Goal: Task Accomplishment & Management: Complete application form

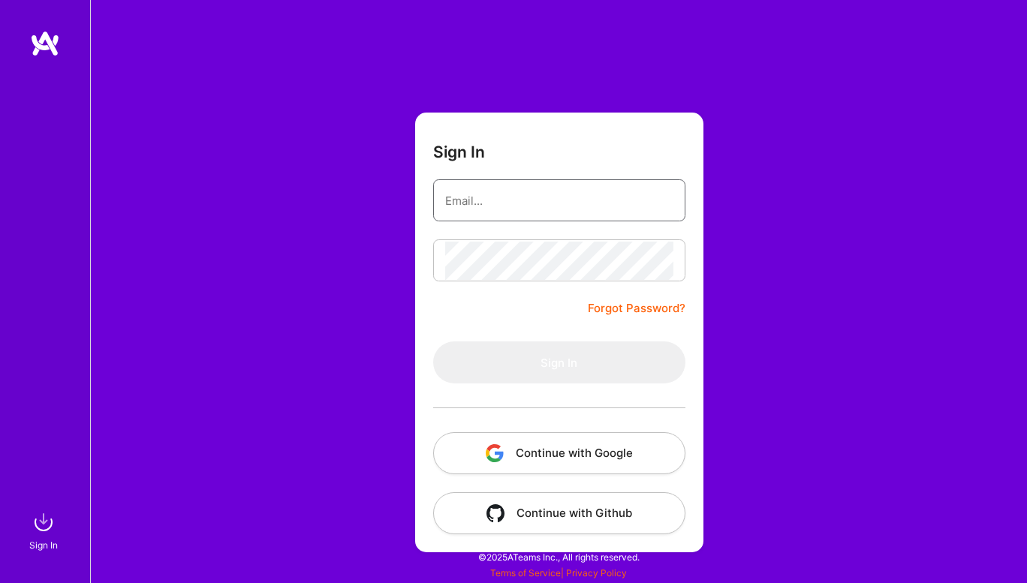
click at [489, 187] on input "email" at bounding box center [559, 201] width 228 height 38
type input "[EMAIL_ADDRESS][DOMAIN_NAME]"
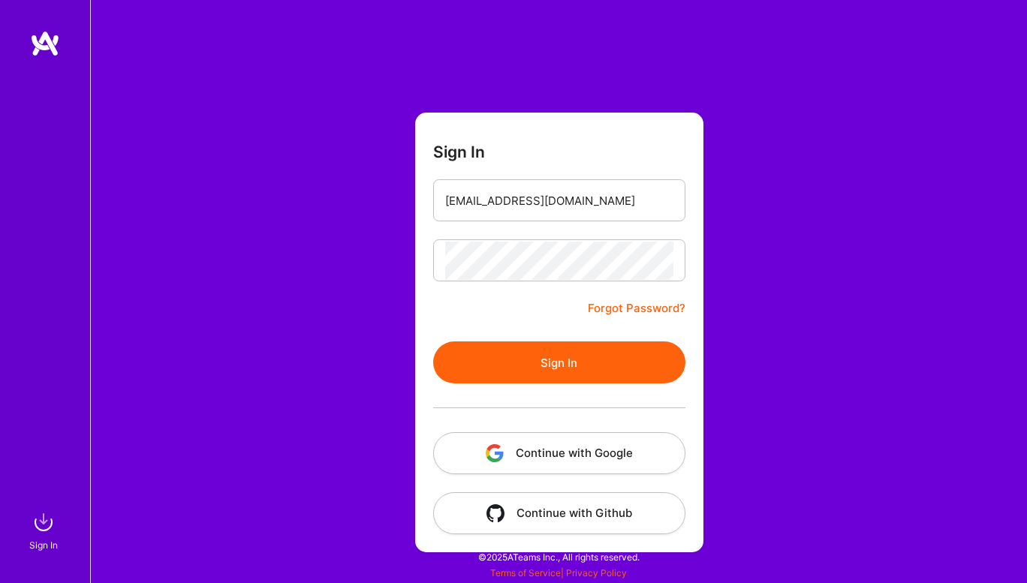
click at [471, 369] on button "Sign In" at bounding box center [559, 363] width 252 height 42
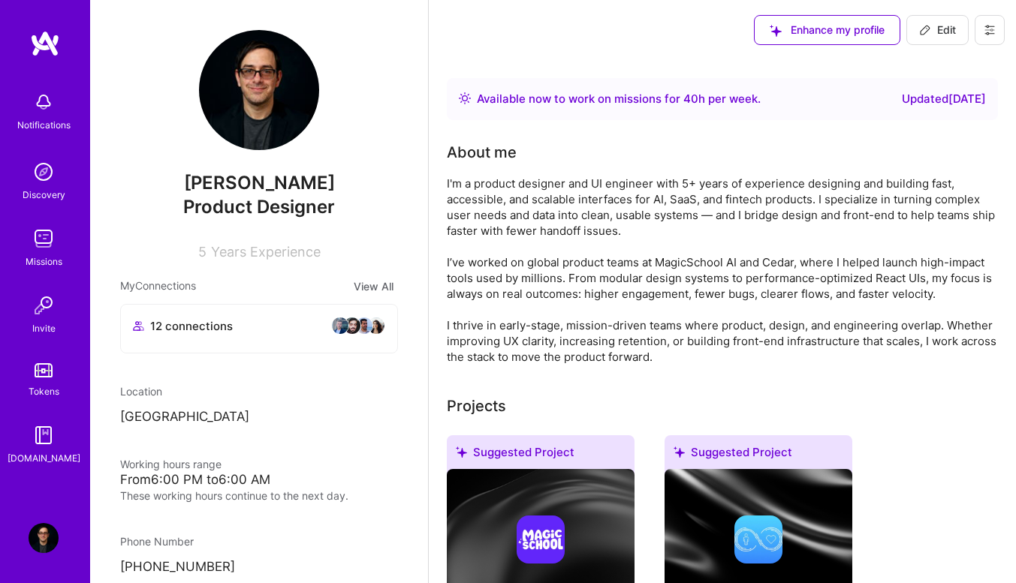
click at [47, 229] on img at bounding box center [44, 239] width 30 height 30
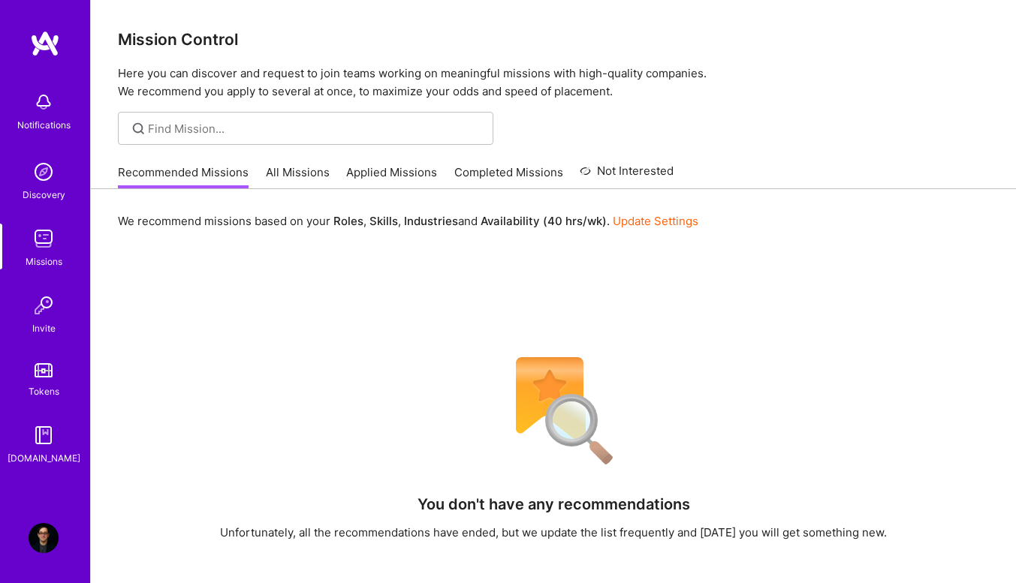
click at [156, 259] on div "We recommend missions based on your Roles , Skills , Industries and Availabilit…" at bounding box center [553, 510] width 925 height 643
click at [283, 174] on link "All Missions" at bounding box center [298, 176] width 64 height 25
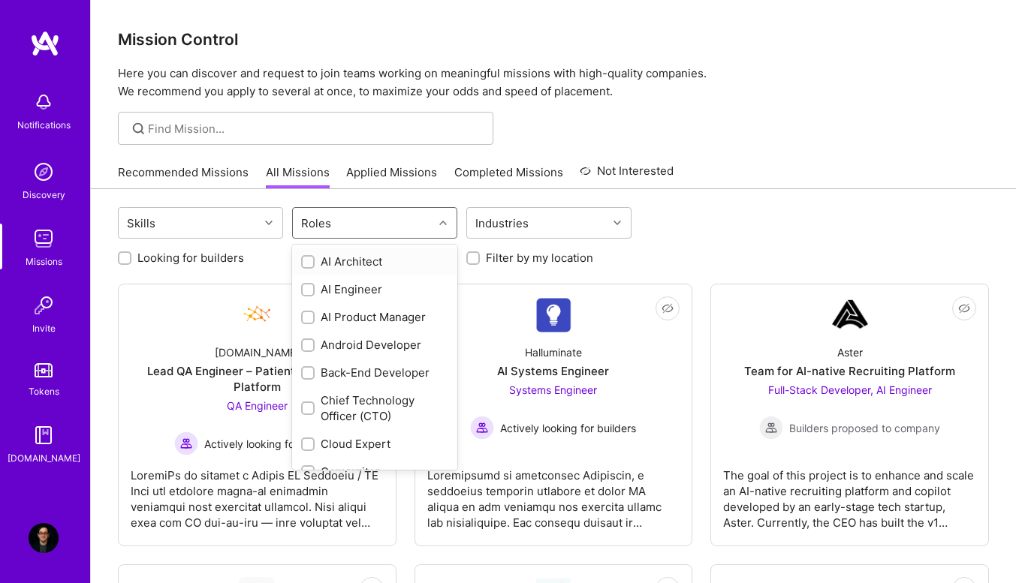
click at [381, 226] on div "Roles" at bounding box center [363, 223] width 140 height 30
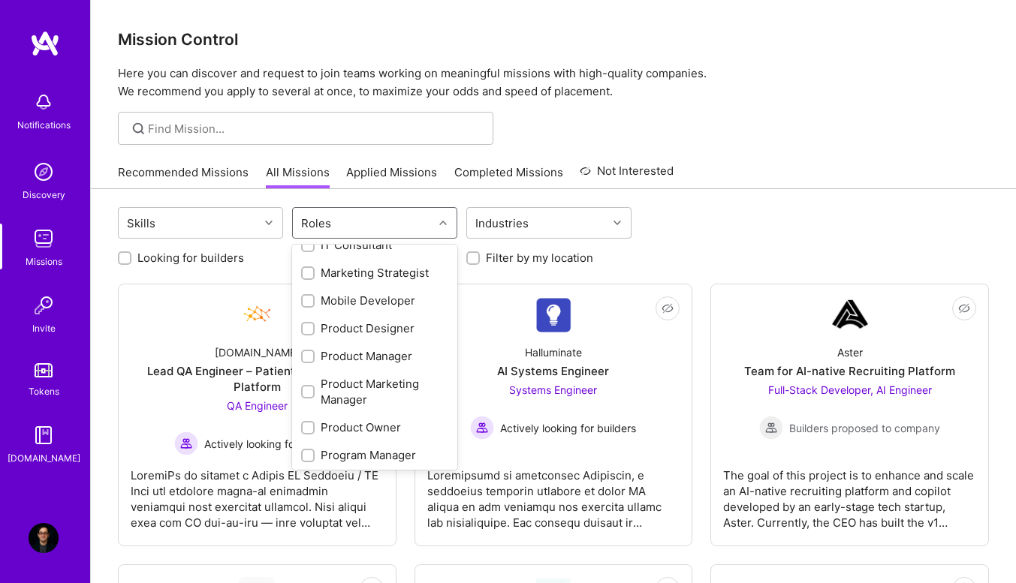
scroll to position [525, 0]
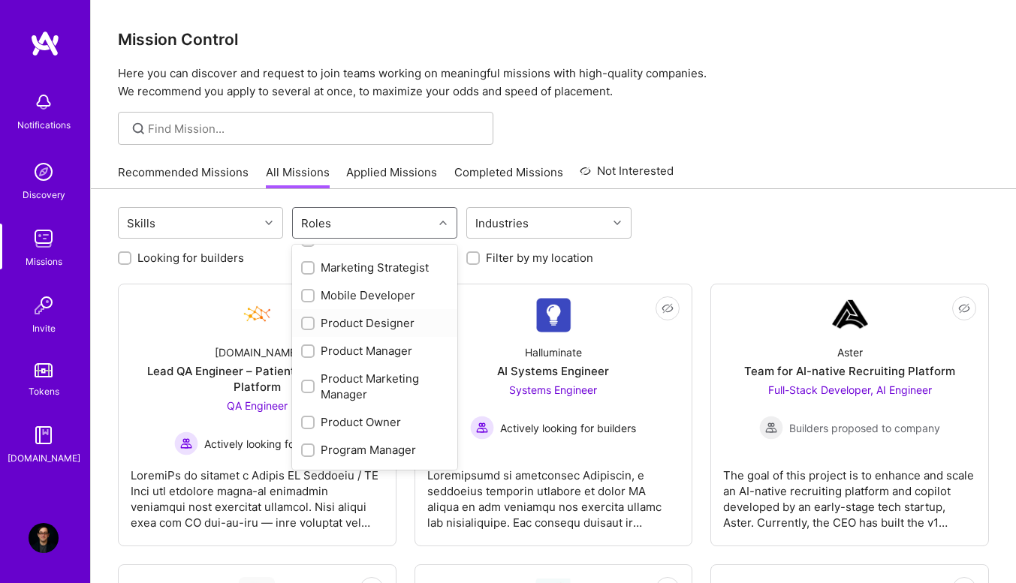
click at [304, 333] on div "Product Designer" at bounding box center [374, 323] width 165 height 28
checkbox input "true"
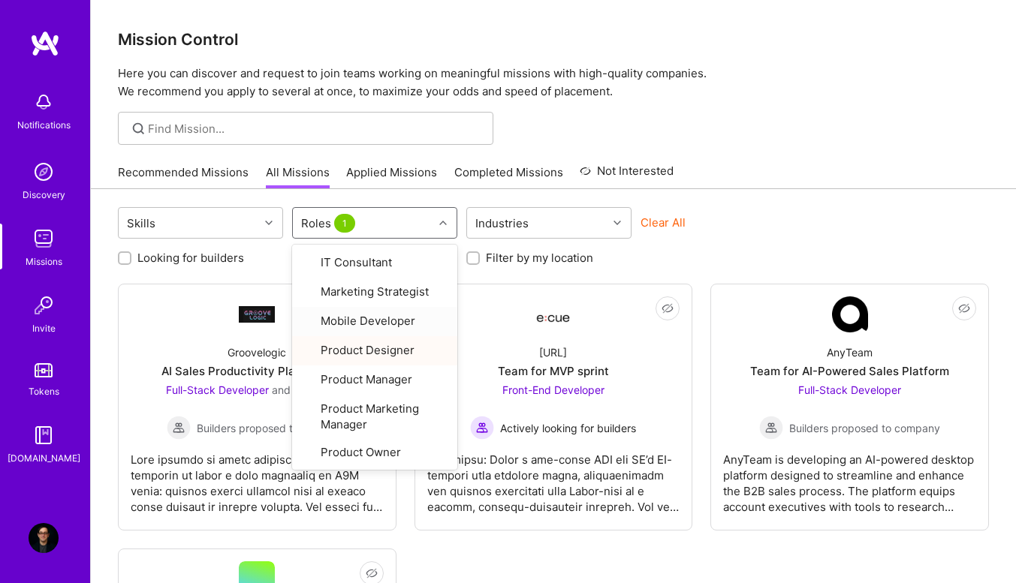
click at [751, 252] on div "Looking for builders Filter by my availability Filter by my location" at bounding box center [553, 253] width 871 height 23
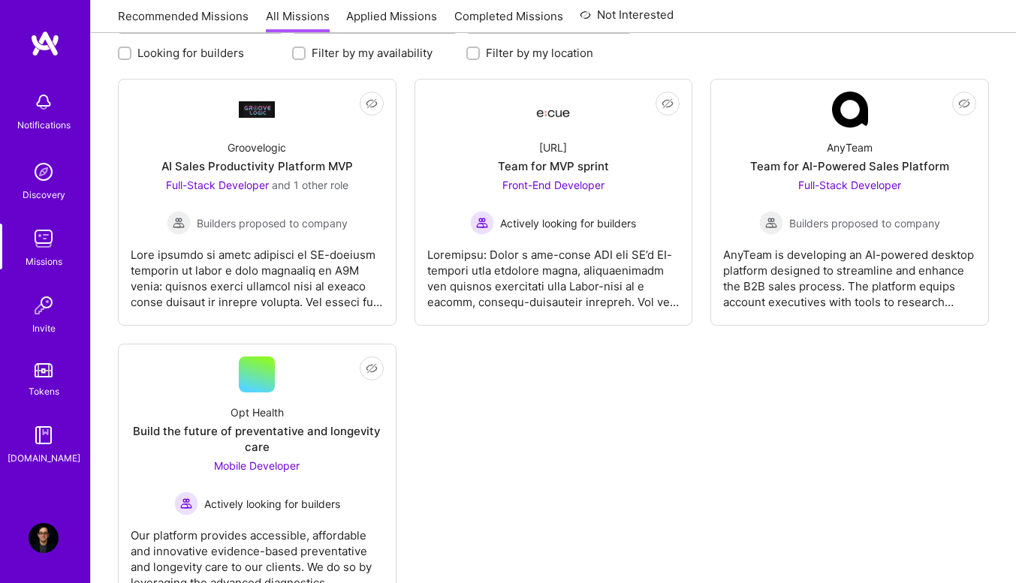
scroll to position [264, 0]
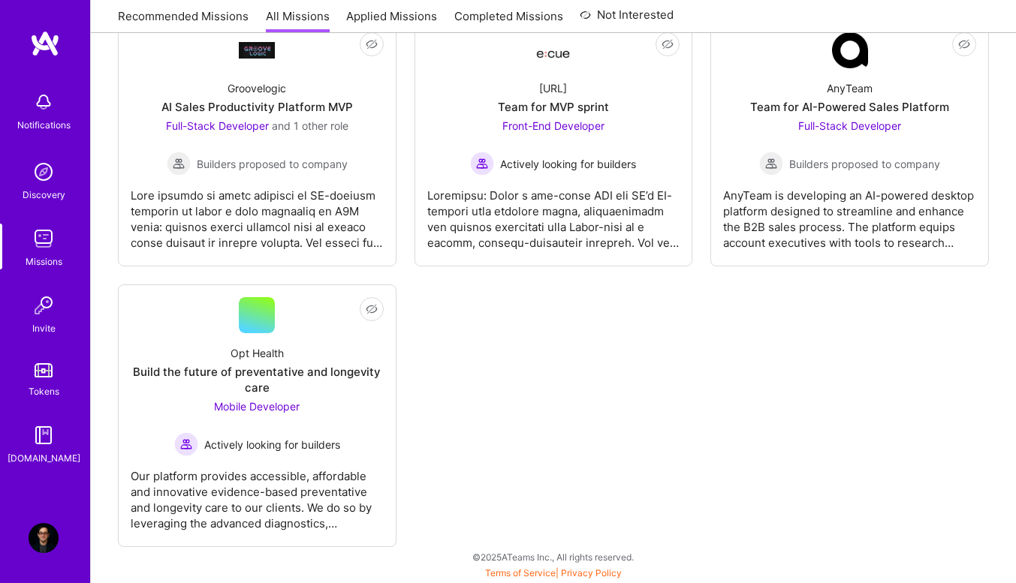
click at [260, 208] on div at bounding box center [257, 213] width 253 height 75
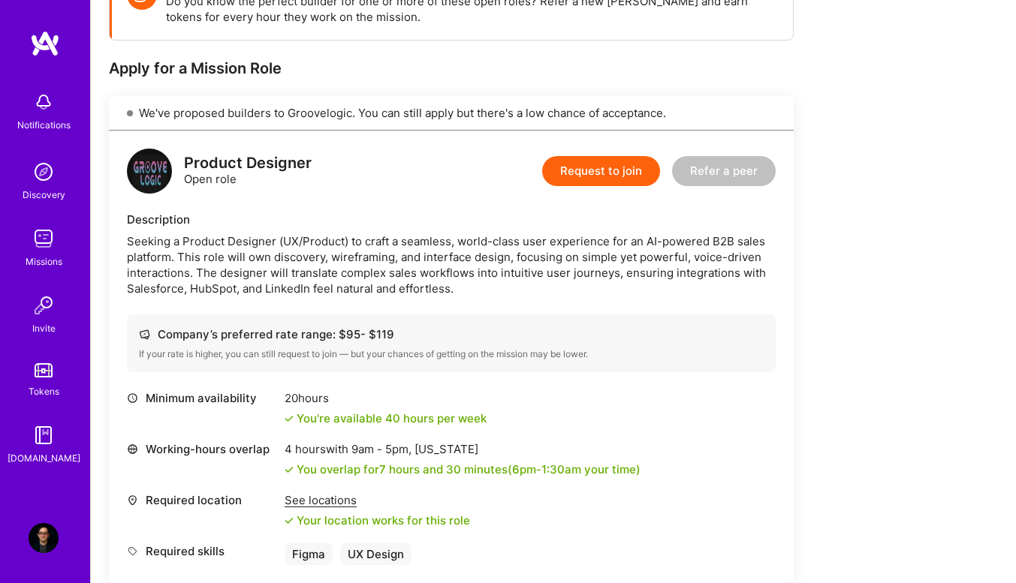
scroll to position [225, 0]
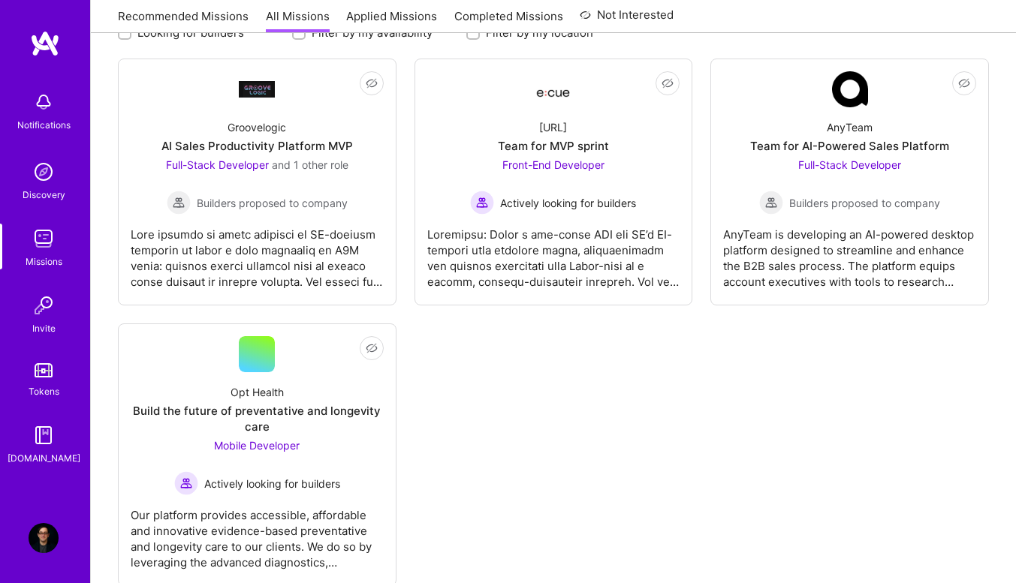
scroll to position [264, 0]
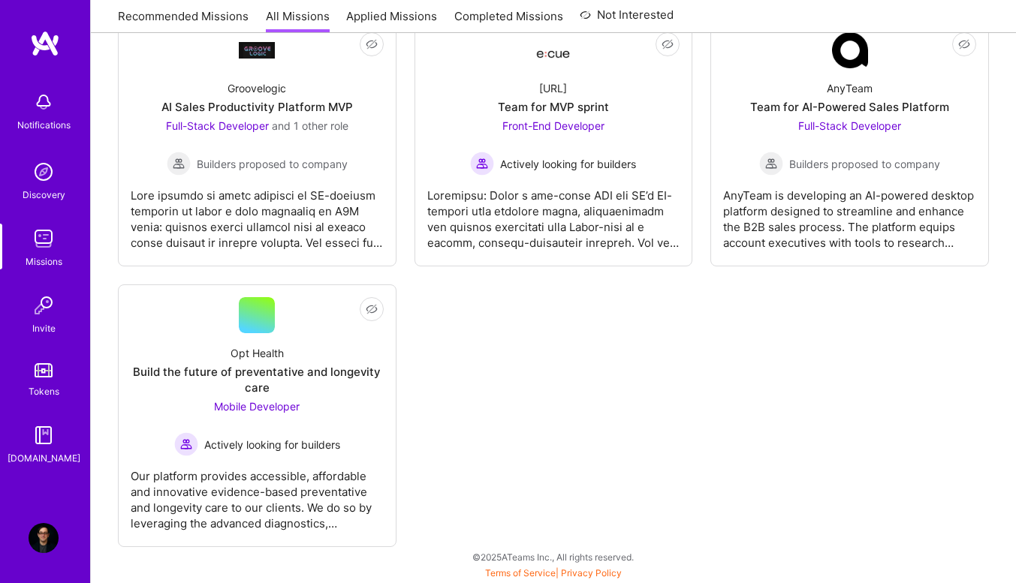
click at [508, 215] on div at bounding box center [553, 213] width 253 height 75
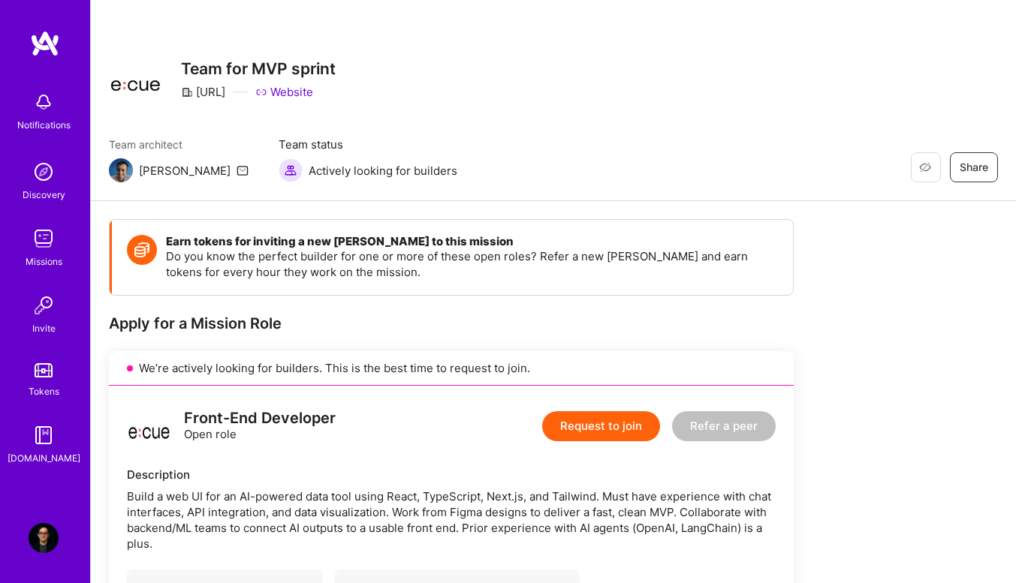
click at [599, 447] on div "Request to join Refer a peer" at bounding box center [658, 426] width 233 height 45
click at [601, 436] on button "Request to join" at bounding box center [601, 426] width 118 height 30
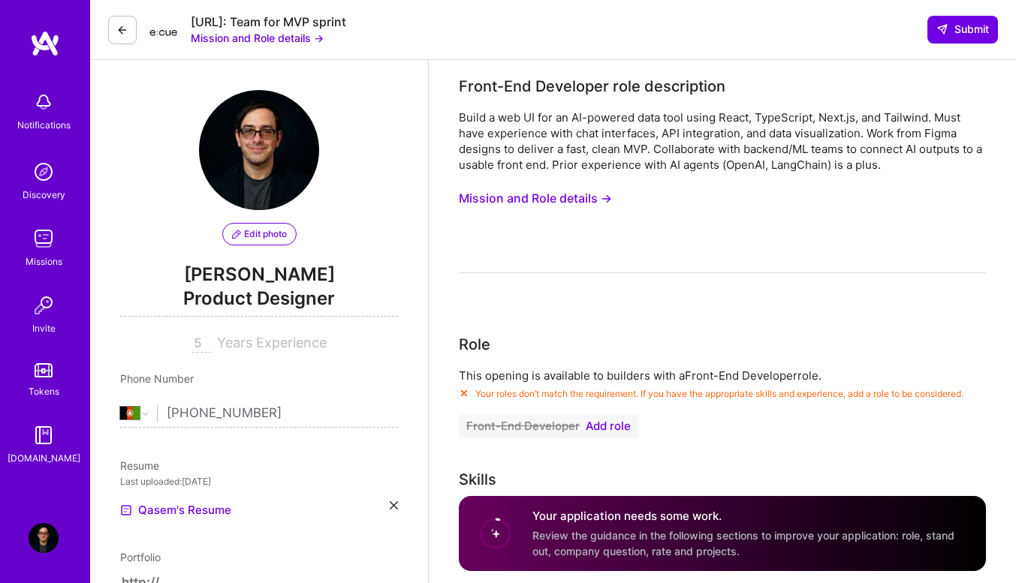
click at [605, 430] on span "Add role" at bounding box center [608, 426] width 45 height 12
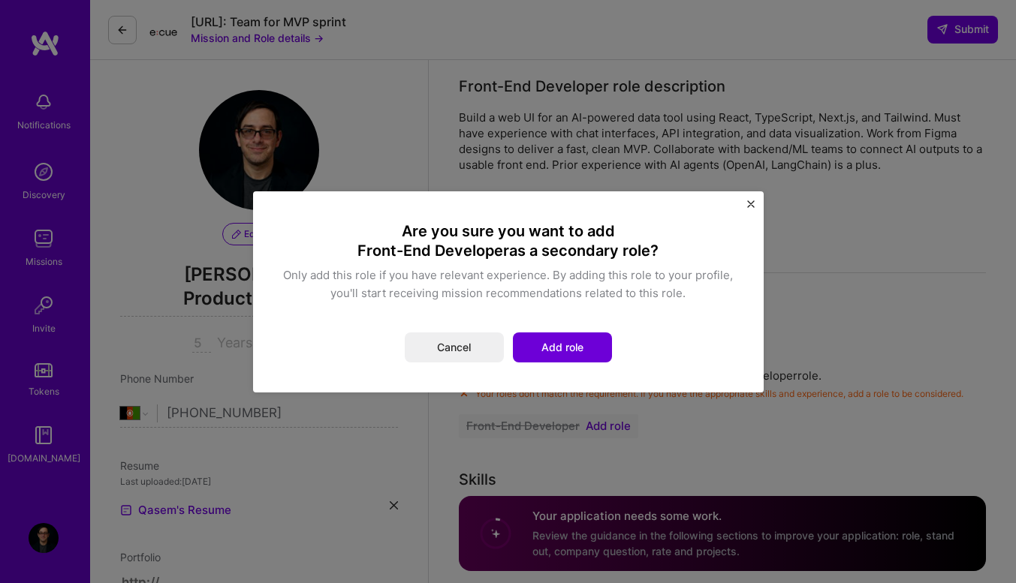
click at [552, 354] on button "Add role" at bounding box center [562, 348] width 99 height 30
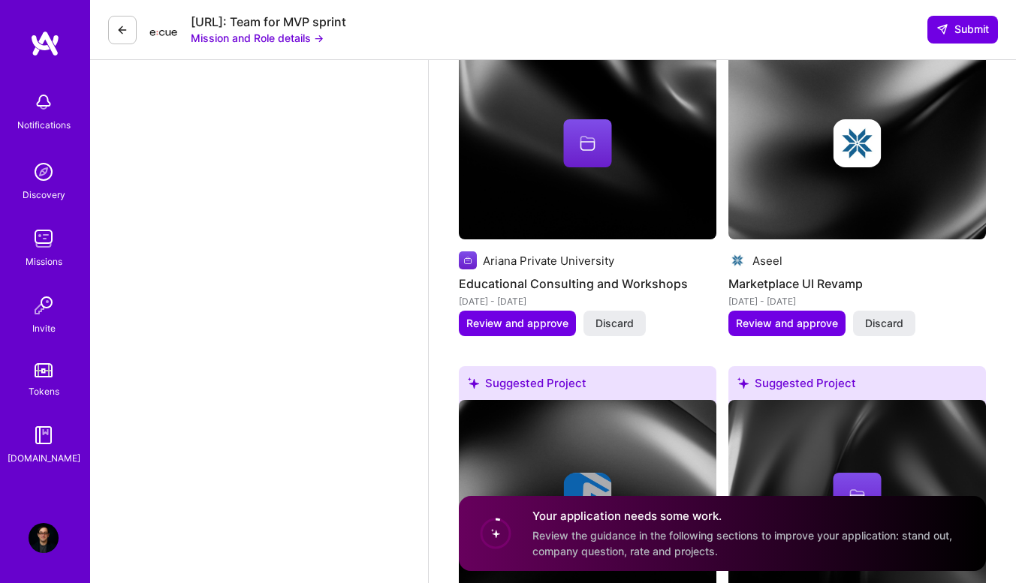
scroll to position [2598, 0]
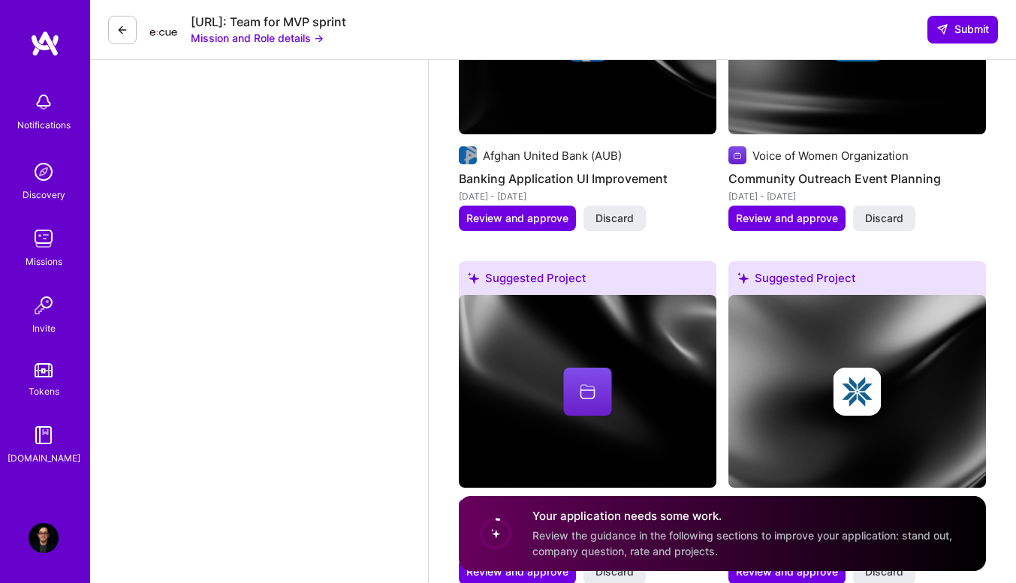
click at [121, 33] on icon at bounding box center [122, 30] width 12 height 12
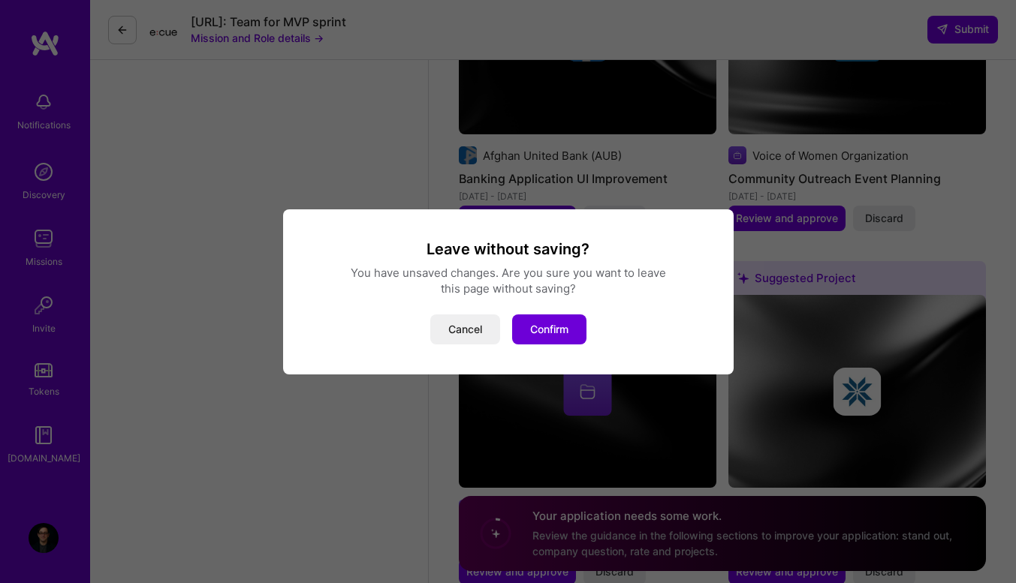
click at [532, 324] on button "Confirm" at bounding box center [549, 330] width 74 height 30
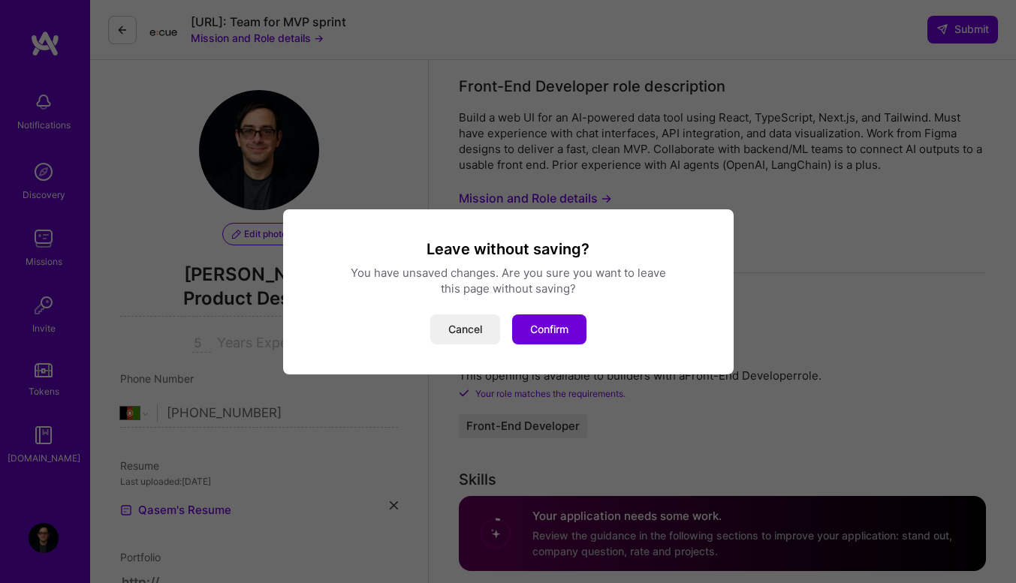
click at [522, 334] on button "Confirm" at bounding box center [549, 330] width 74 height 30
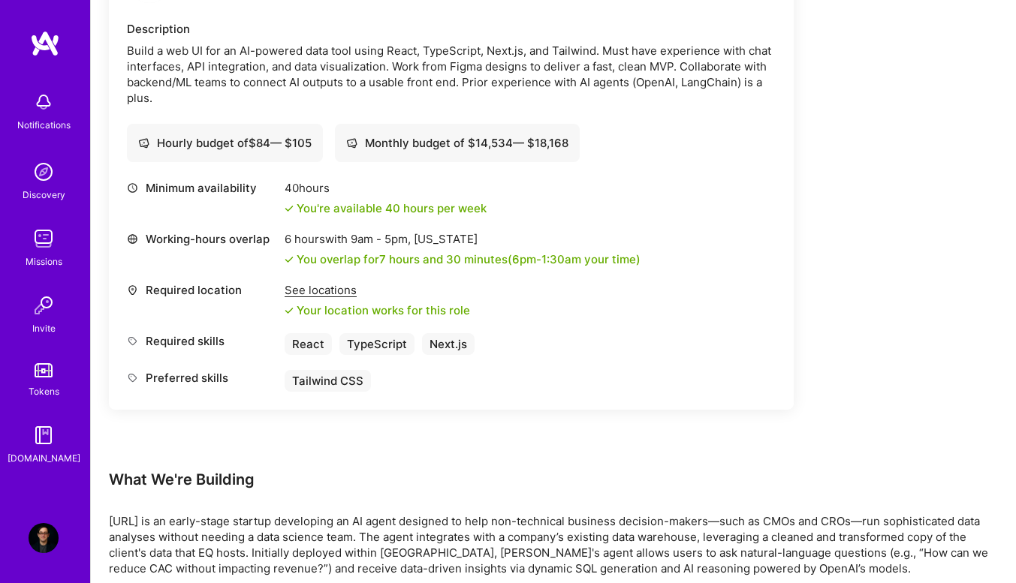
scroll to position [450, 0]
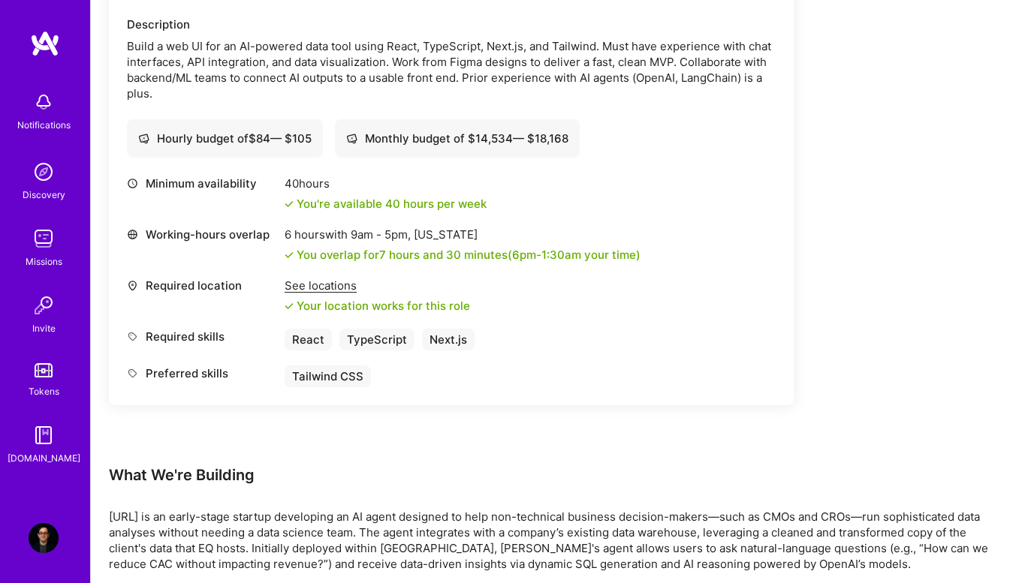
click at [39, 237] on img at bounding box center [44, 239] width 30 height 30
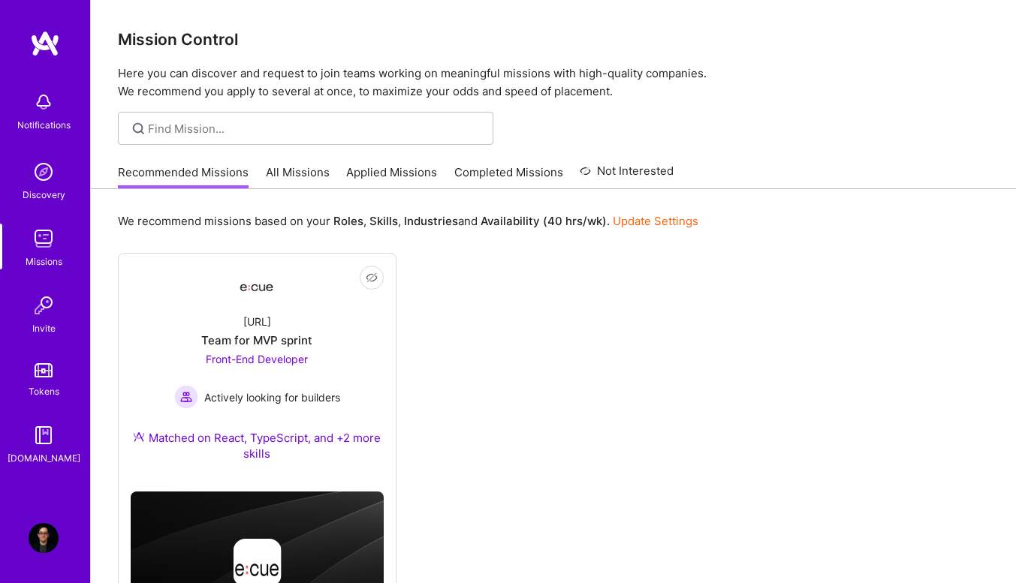
click at [318, 172] on link "All Missions" at bounding box center [298, 176] width 64 height 25
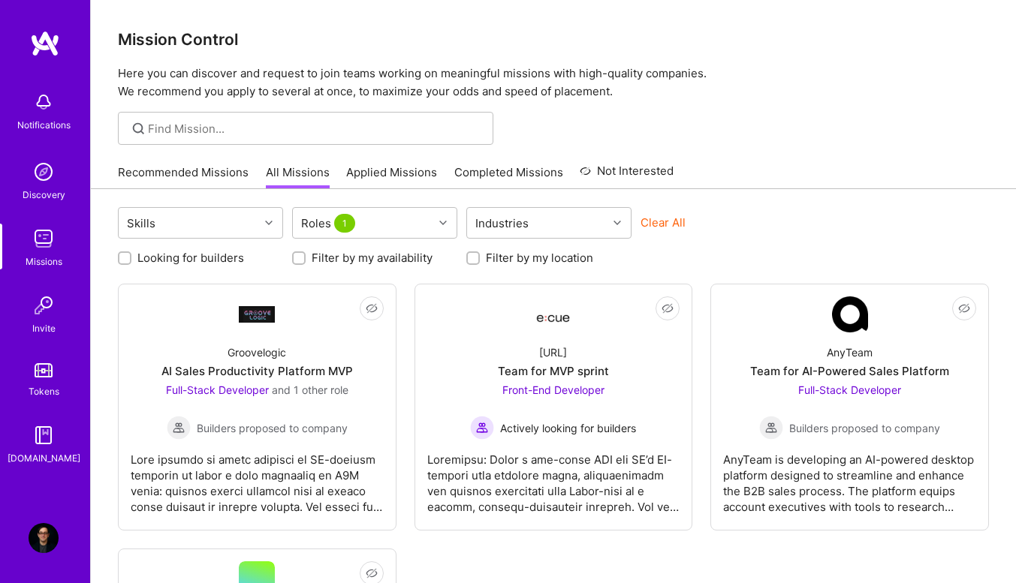
click at [235, 164] on link "Recommended Missions" at bounding box center [183, 176] width 131 height 25
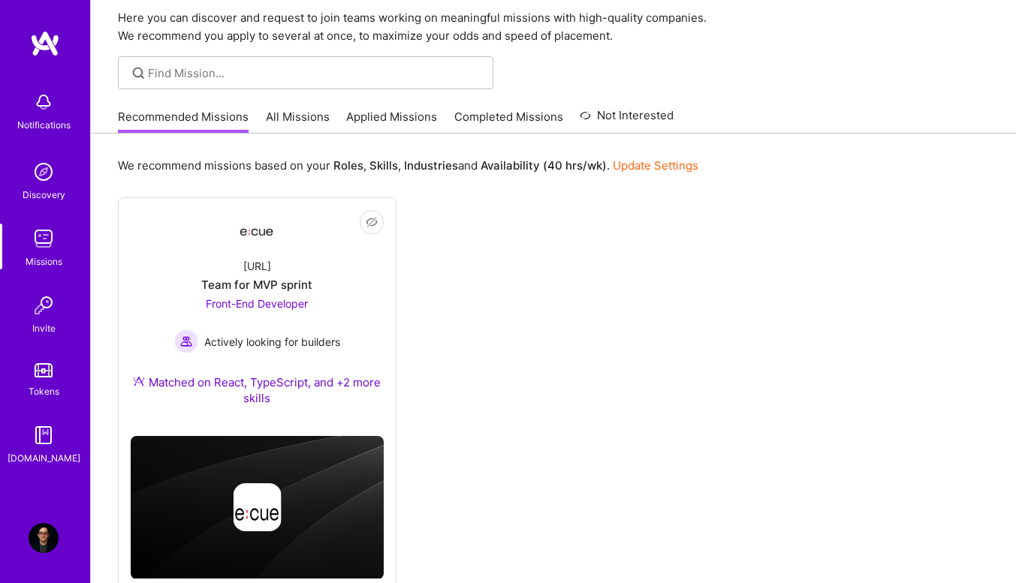
scroll to position [99, 0]
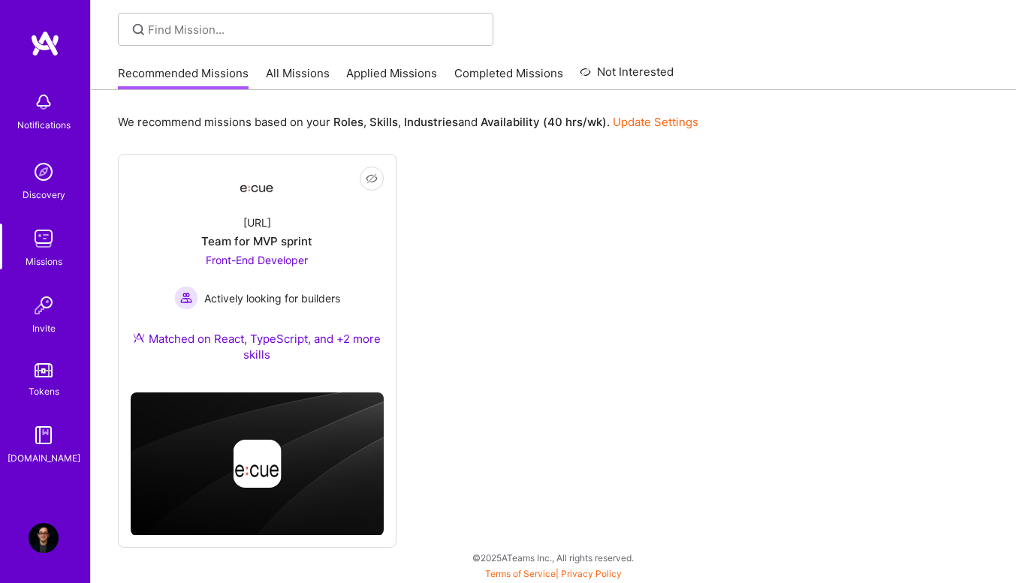
click at [282, 71] on link "All Missions" at bounding box center [298, 77] width 64 height 25
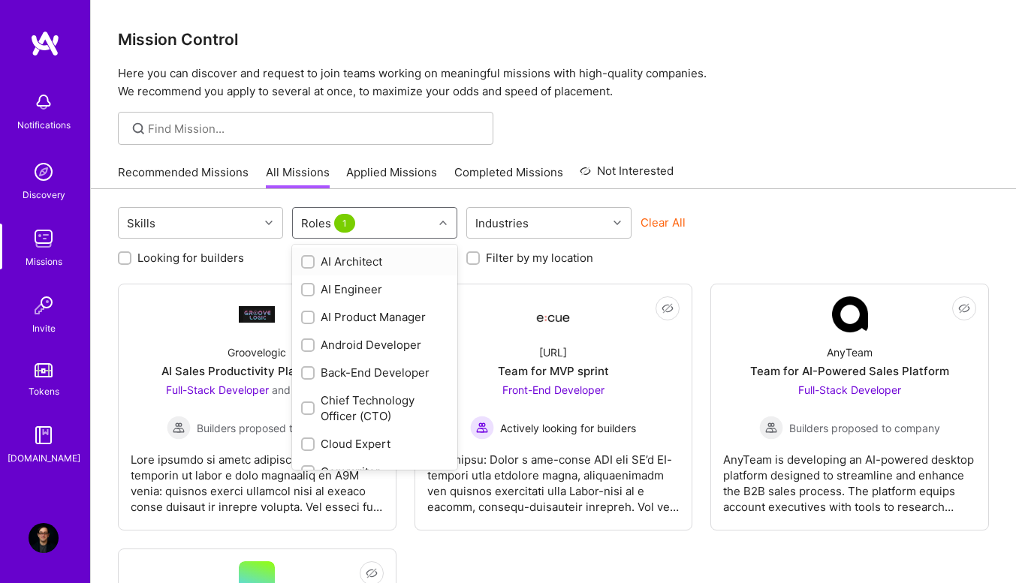
click at [388, 219] on div "Roles 1" at bounding box center [363, 223] width 140 height 30
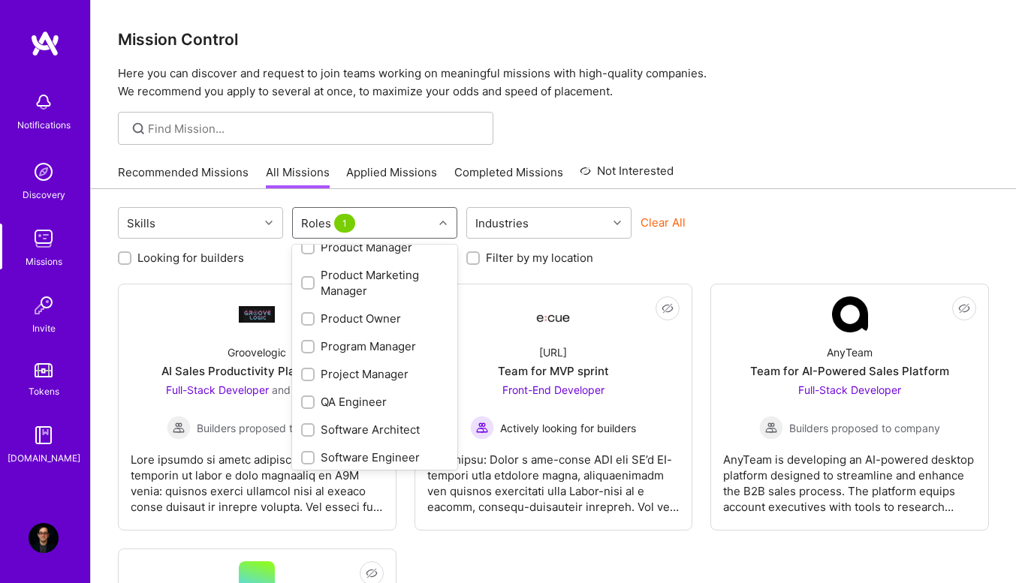
scroll to position [601, 0]
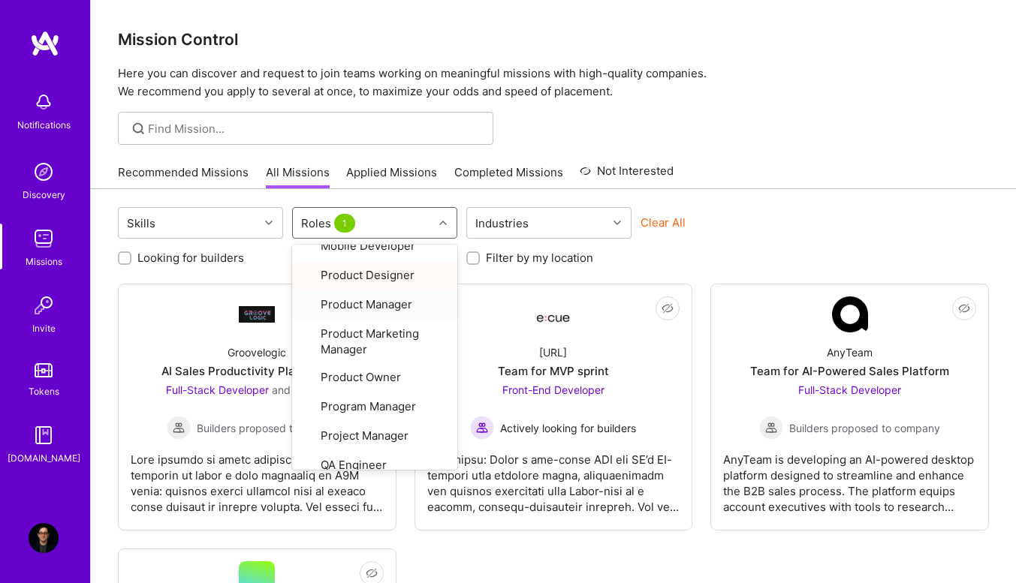
click at [761, 198] on div "Skills option Product Manager focused, 22 of 32. 32 results available. Use Up a…" at bounding box center [553, 518] width 925 height 658
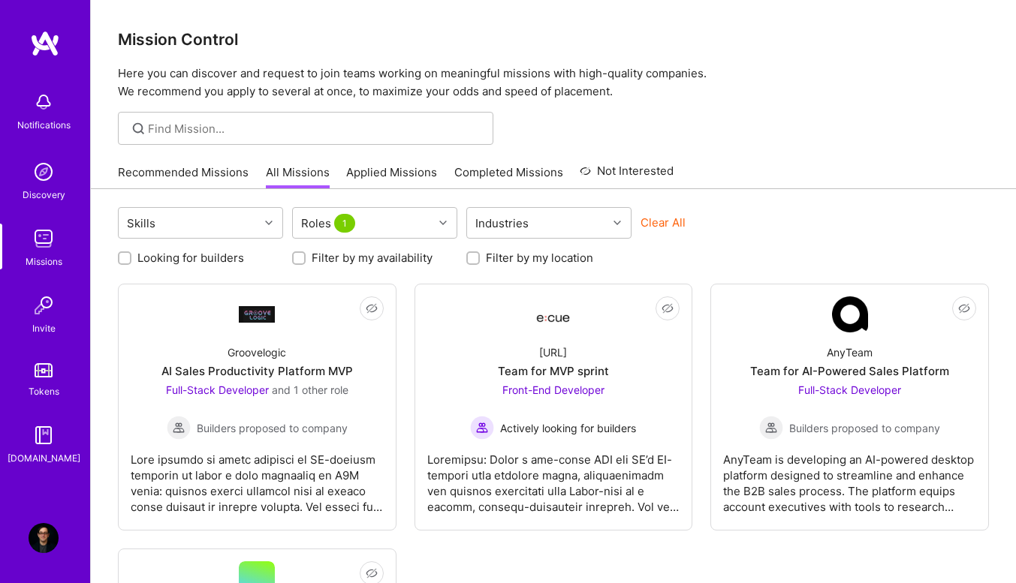
scroll to position [150, 0]
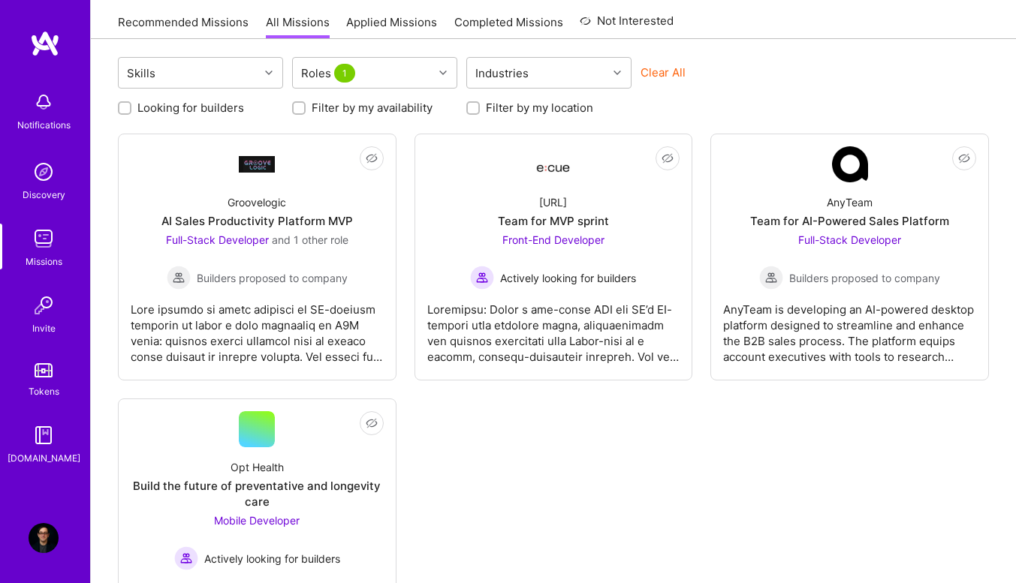
click at [751, 261] on div "AnyTeam Team for AI-Powered Sales Platform Full-Stack Developer Builders propos…" at bounding box center [849, 235] width 253 height 107
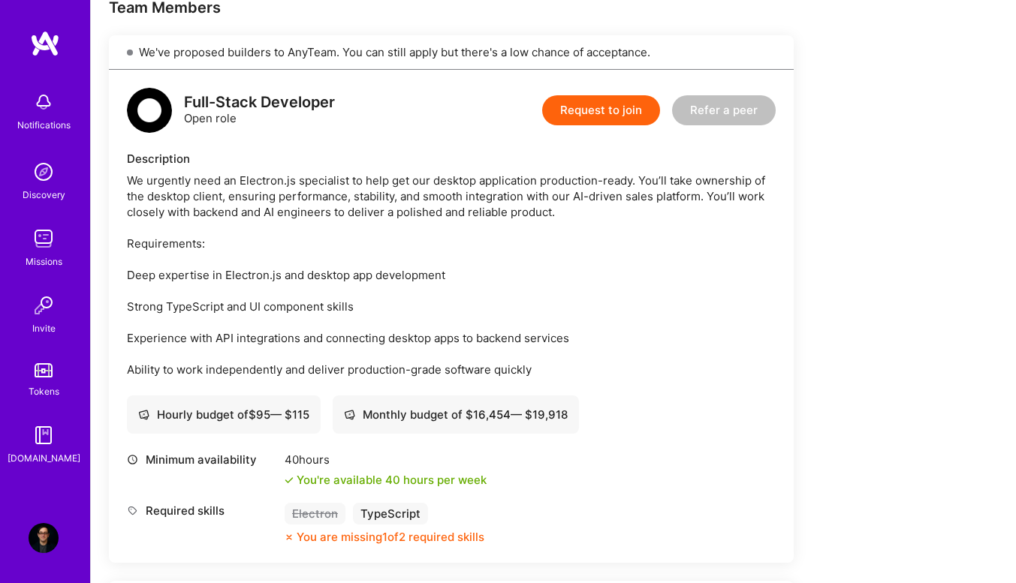
scroll to position [225, 0]
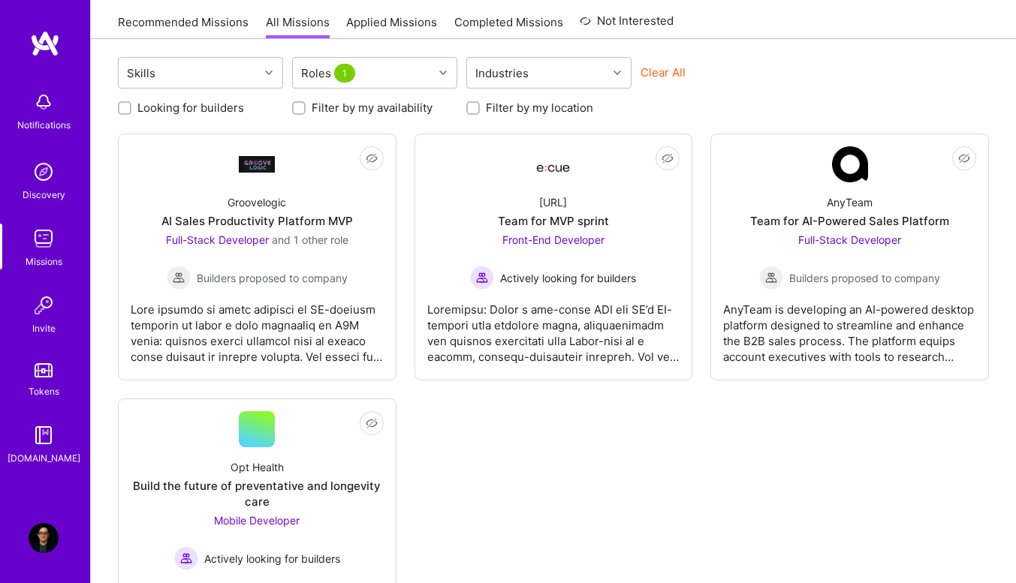
scroll to position [264, 0]
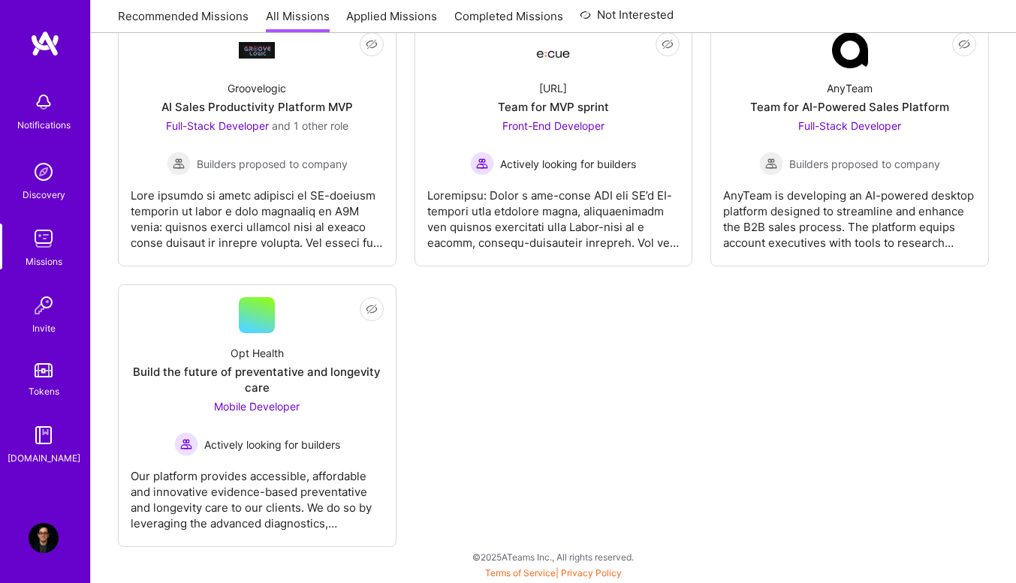
click at [363, 360] on div "Opt Health Build the future of preventative and longevity care Mobile Developer…" at bounding box center [257, 394] width 253 height 123
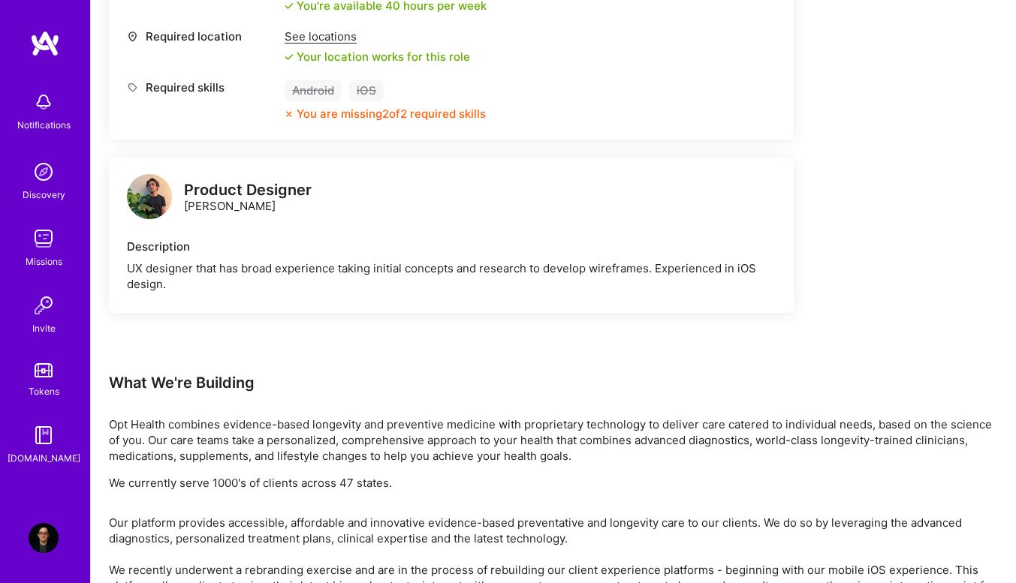
scroll to position [676, 0]
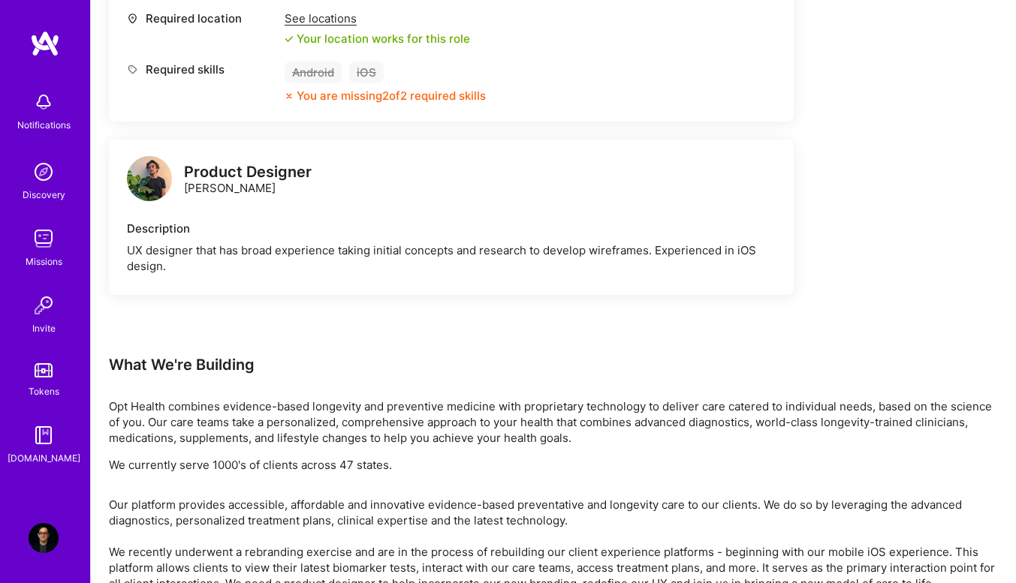
click at [159, 172] on img at bounding box center [149, 178] width 45 height 45
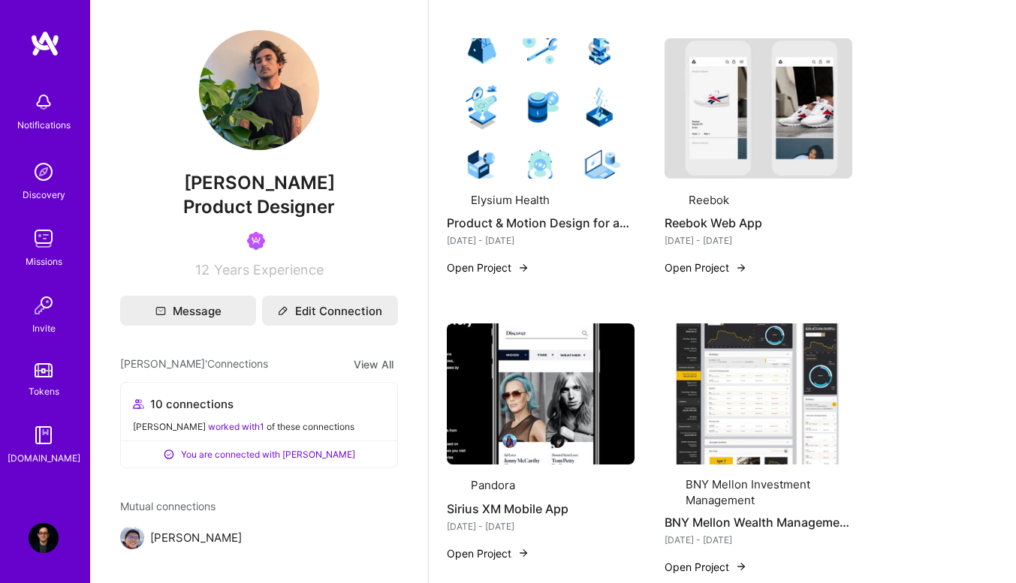
scroll to position [1802, 0]
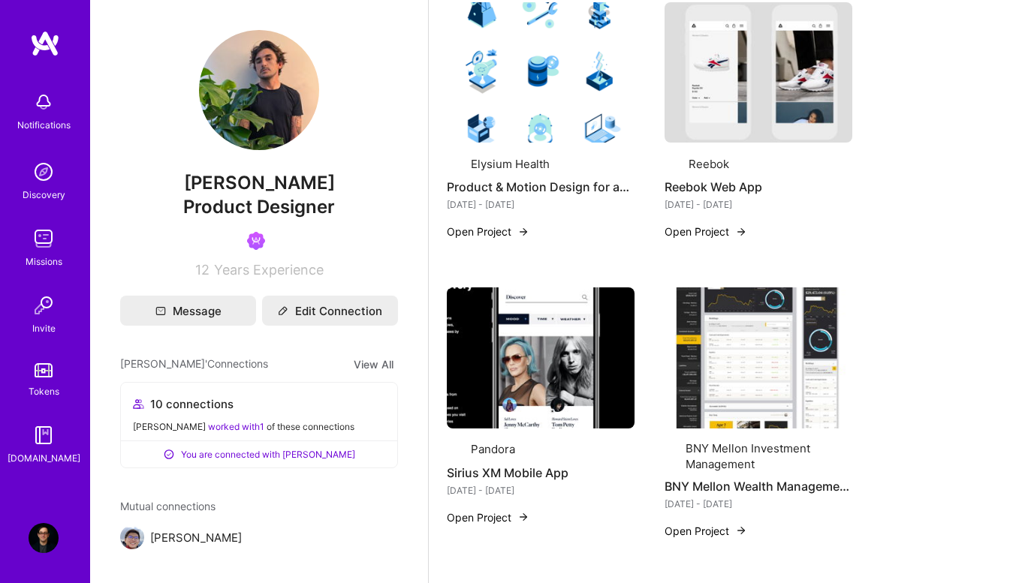
click at [47, 104] on img at bounding box center [44, 102] width 30 height 30
click at [40, 45] on img at bounding box center [45, 43] width 30 height 27
